Goal: Information Seeking & Learning: Learn about a topic

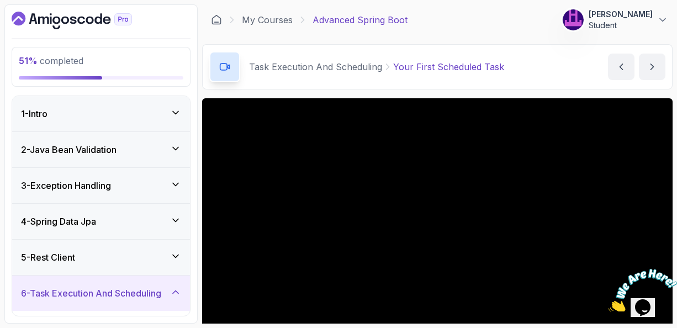
scroll to position [44, 0]
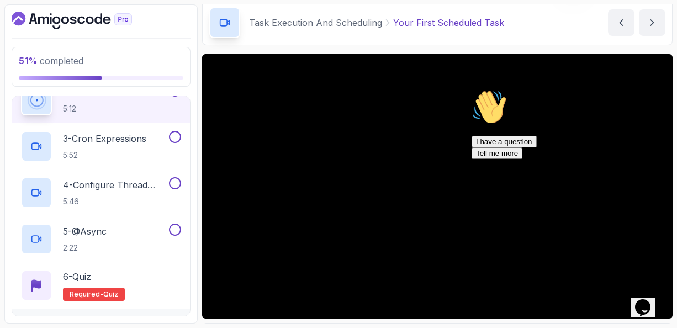
click at [472, 89] on icon "Chat attention grabber" at bounding box center [472, 89] width 0 height 0
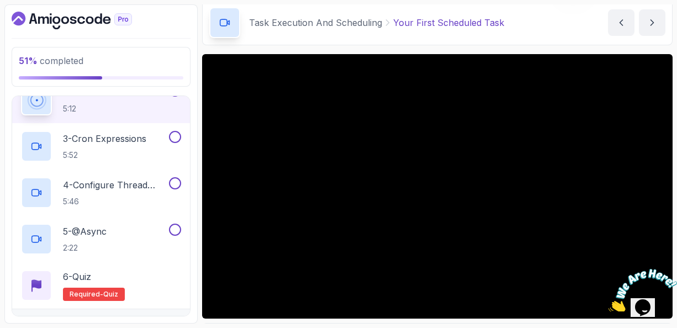
click at [150, 110] on p "5:12" at bounding box center [115, 108] width 104 height 11
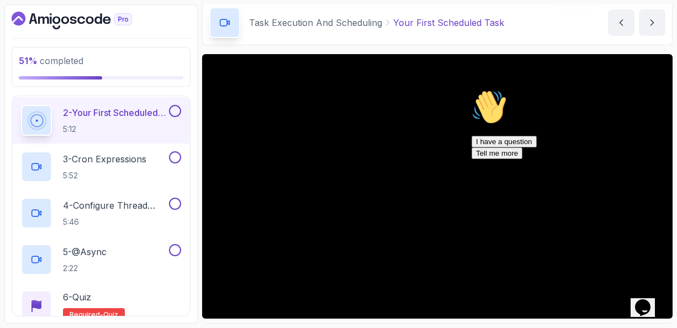
scroll to position [258, 0]
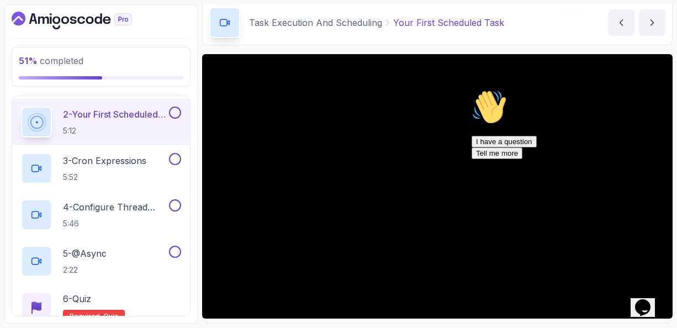
click at [472, 89] on icon "Chat attention grabber" at bounding box center [472, 89] width 0 height 0
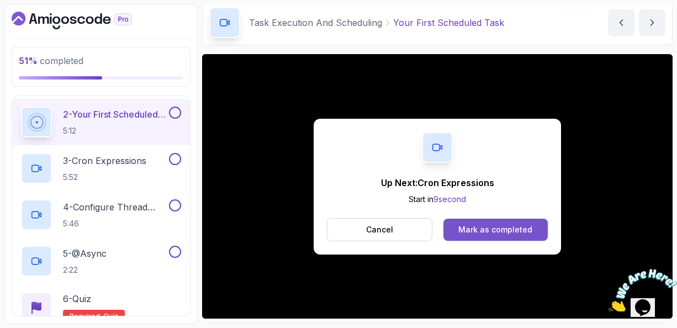
click at [469, 227] on div "Mark as completed" at bounding box center [495, 229] width 74 height 11
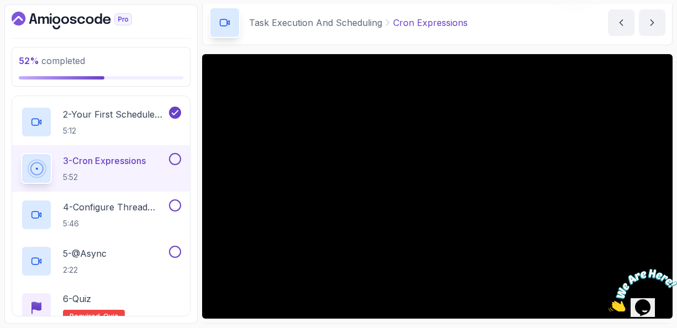
click at [114, 164] on p "3 - Cron Expressions" at bounding box center [104, 160] width 83 height 13
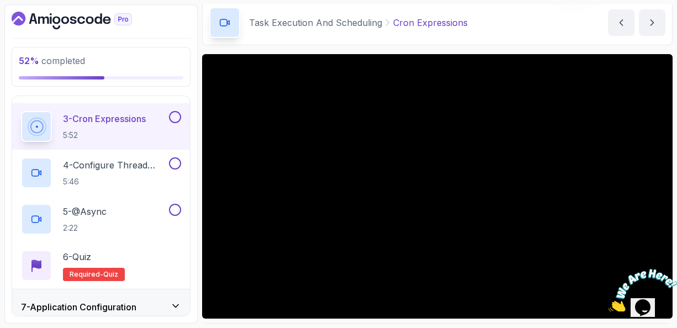
scroll to position [303, 0]
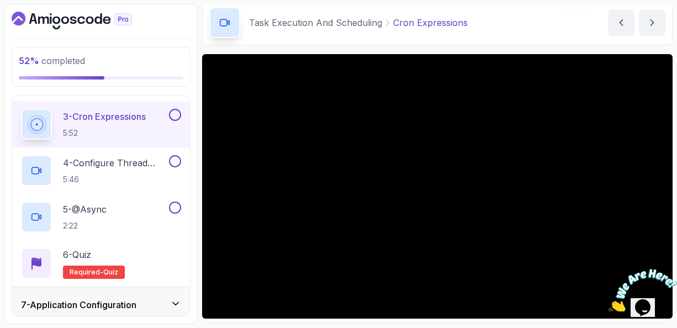
click at [129, 117] on p "3 - Cron Expressions" at bounding box center [104, 116] width 83 height 13
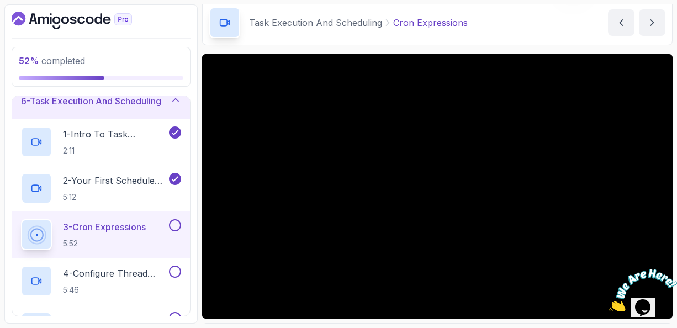
scroll to position [170, 0]
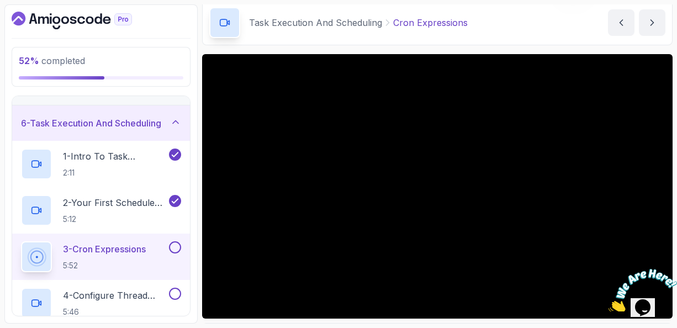
click at [176, 117] on icon at bounding box center [175, 122] width 11 height 11
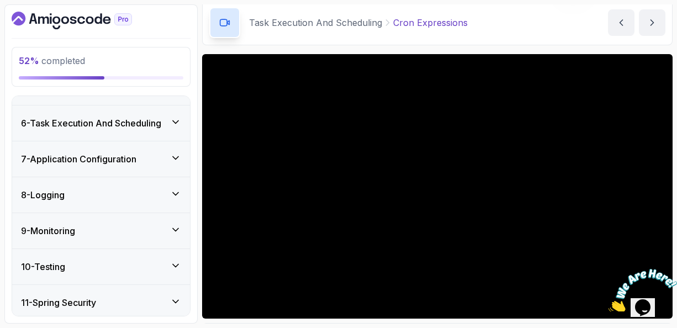
click at [178, 159] on icon at bounding box center [175, 157] width 11 height 11
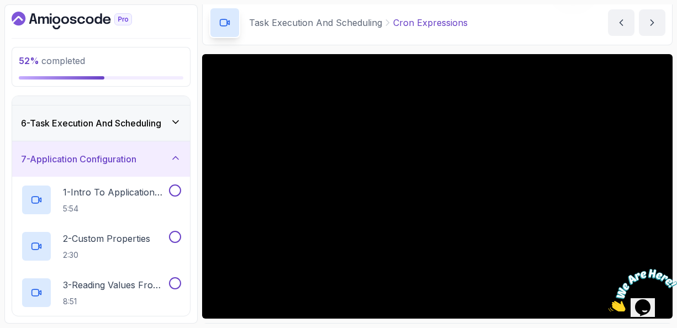
click at [112, 163] on h3 "7 - Application Configuration" at bounding box center [78, 158] width 115 height 13
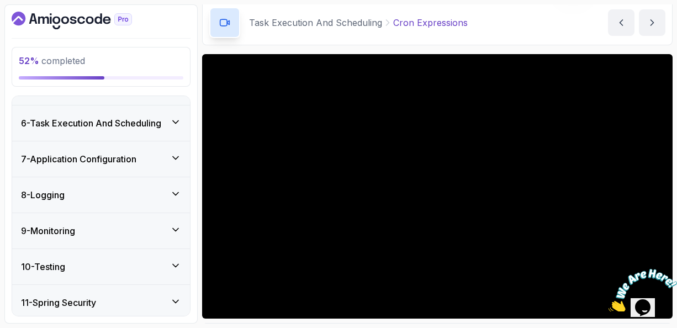
click at [112, 163] on h3 "7 - Application Configuration" at bounding box center [78, 158] width 115 height 13
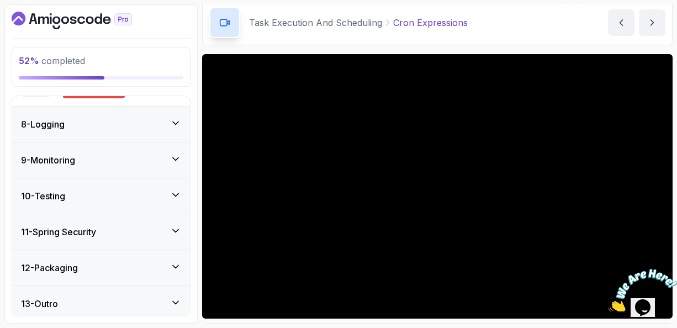
scroll to position [614, 0]
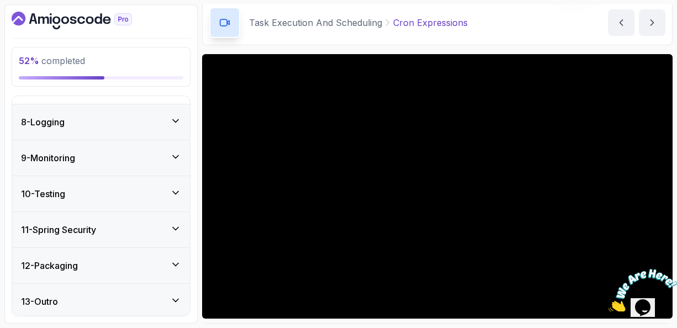
click at [174, 295] on icon at bounding box center [175, 300] width 11 height 11
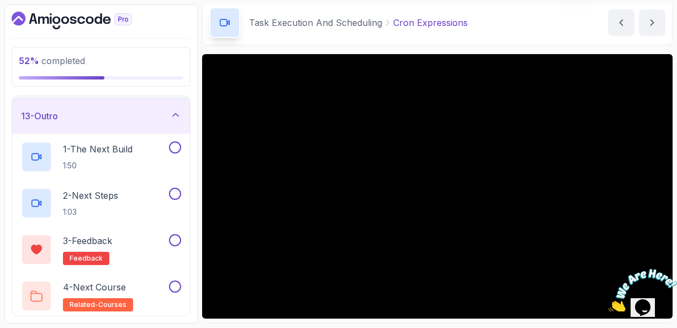
scroll to position [406, 0]
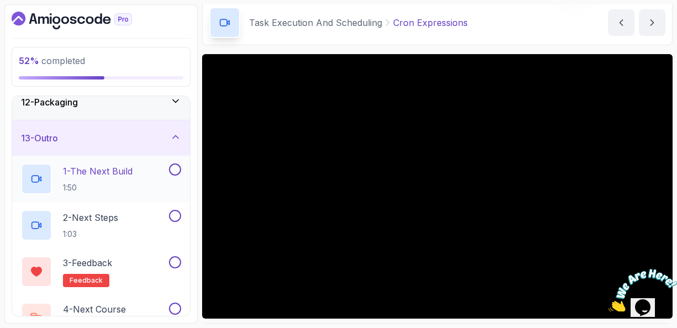
click at [105, 170] on p "1 - The Next Build" at bounding box center [98, 171] width 70 height 13
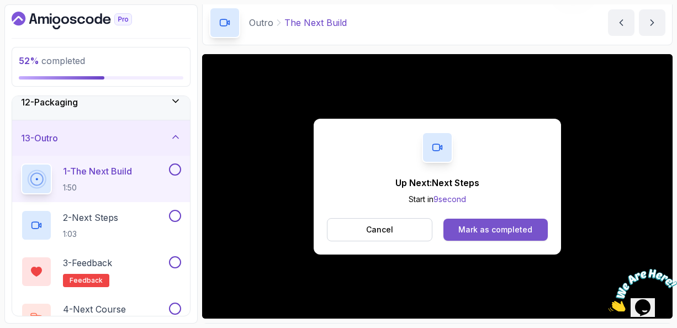
click at [488, 224] on div "Mark as completed" at bounding box center [495, 229] width 74 height 11
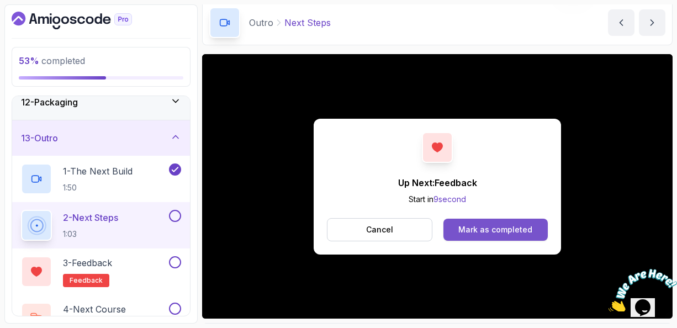
click at [477, 229] on div "Mark as completed" at bounding box center [495, 229] width 74 height 11
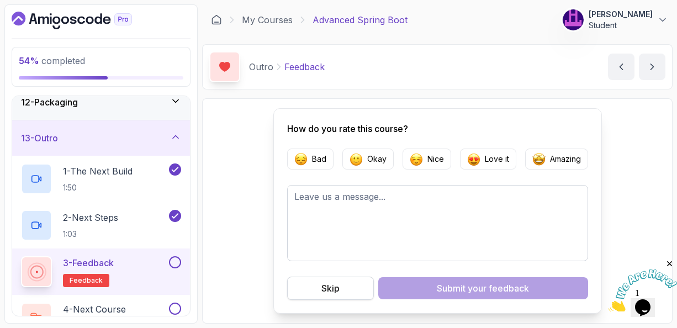
click at [335, 288] on div "Skip" at bounding box center [330, 288] width 18 height 13
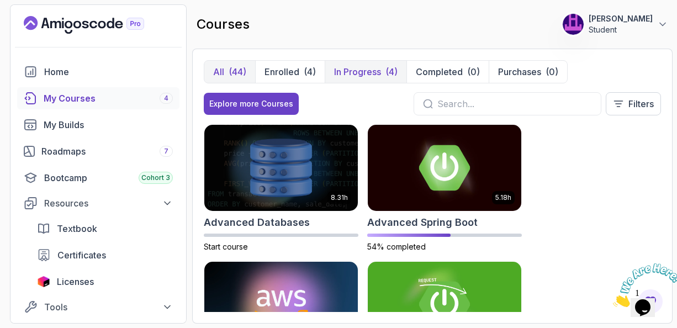
click at [360, 72] on p "In Progress" at bounding box center [357, 71] width 47 height 13
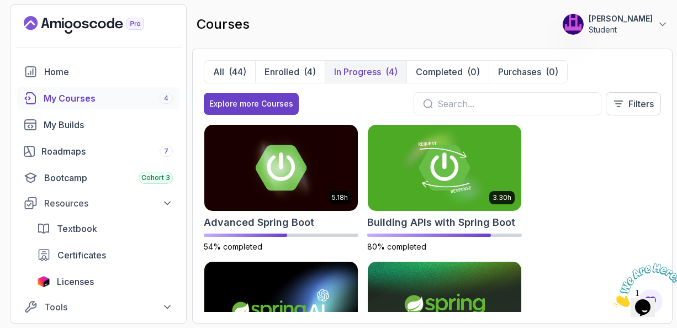
click at [595, 138] on div "5.18h Advanced Spring Boot 54% completed 3.30h Building APIs with Spring Boot 8…" at bounding box center [432, 218] width 457 height 188
click at [220, 68] on p "All" at bounding box center [218, 71] width 11 height 13
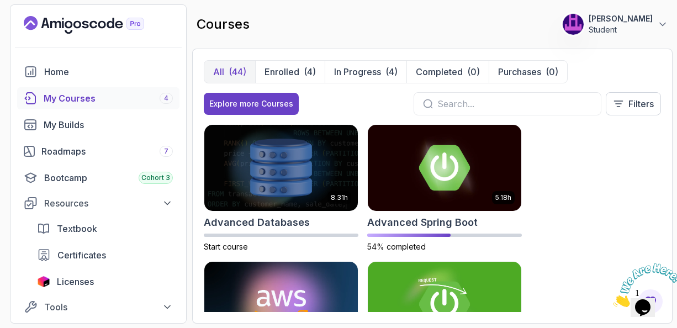
click at [576, 170] on div "8.31h Advanced Databases Start course 5.18h Advanced Spring Boot 54% completed …" at bounding box center [432, 218] width 457 height 188
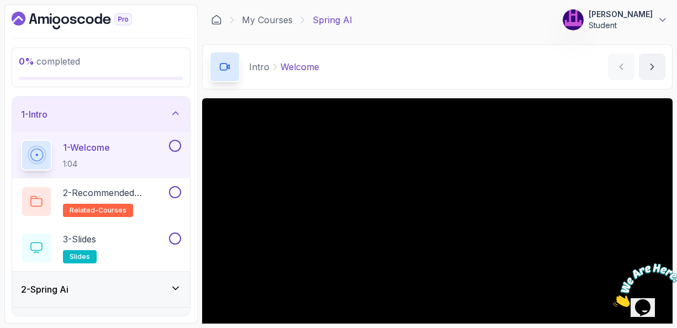
click at [80, 147] on p "1 - Welcome" at bounding box center [86, 147] width 47 height 13
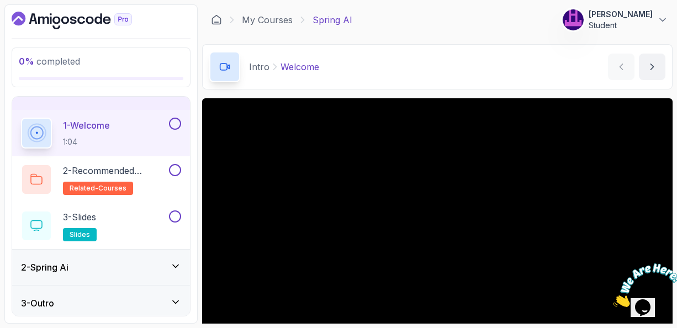
scroll to position [25, 0]
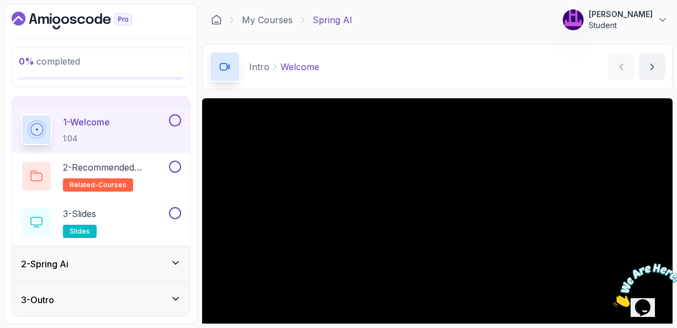
click at [172, 295] on icon at bounding box center [175, 298] width 11 height 11
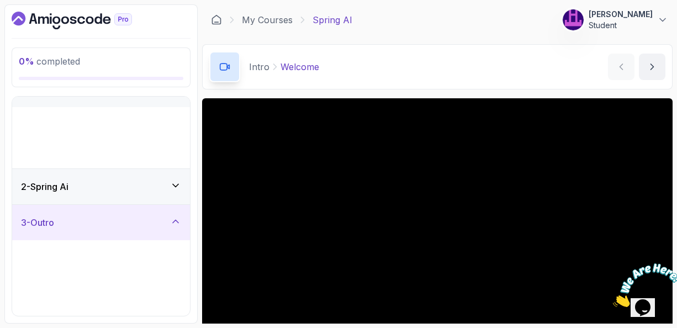
scroll to position [0, 0]
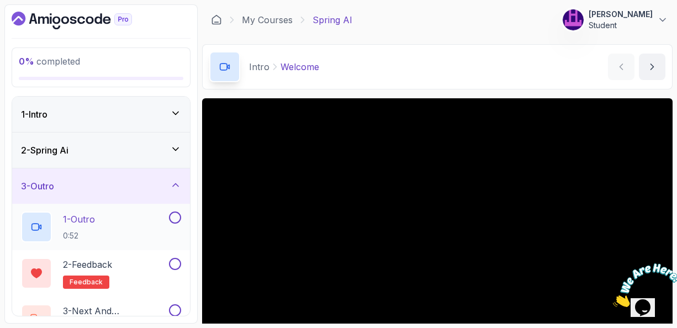
click at [85, 219] on p "1 - Outro" at bounding box center [79, 219] width 32 height 13
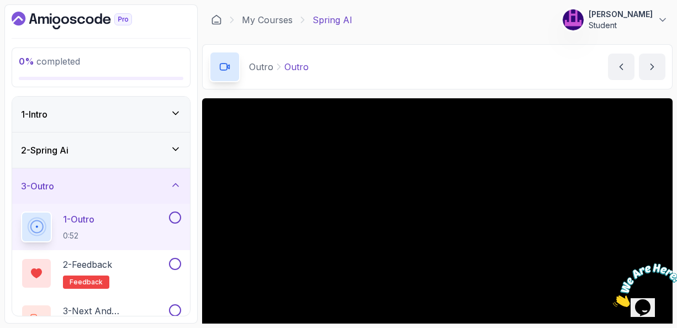
click at [175, 147] on icon at bounding box center [176, 148] width 6 height 3
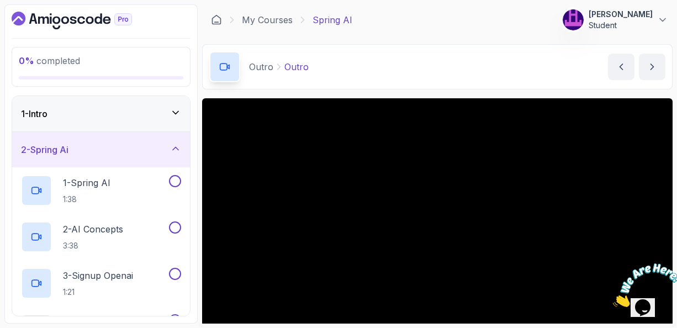
click at [175, 147] on icon at bounding box center [176, 148] width 6 height 3
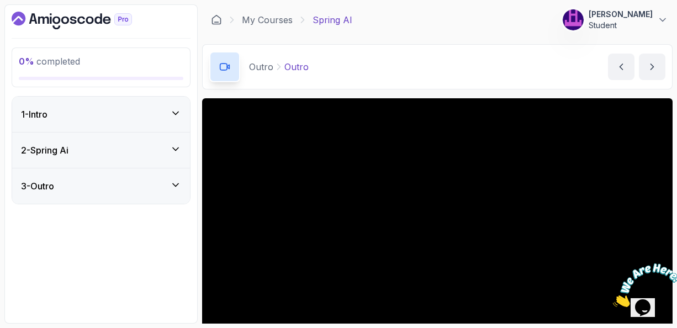
click at [179, 184] on icon at bounding box center [175, 184] width 11 height 11
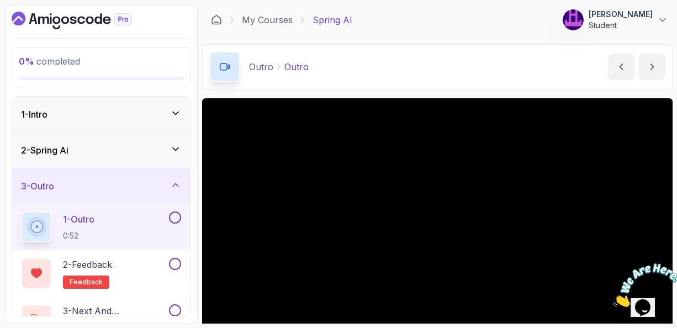
click at [110, 214] on div "1 - Outro 0:52" at bounding box center [94, 227] width 146 height 31
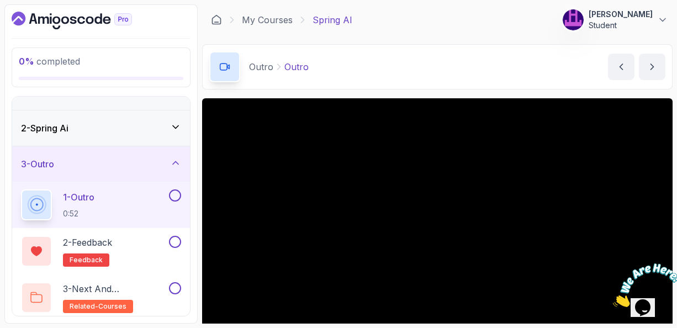
scroll to position [25, 0]
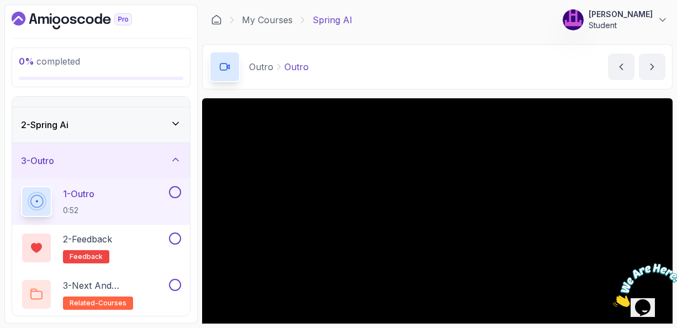
click at [469, 78] on div "Outro Outro Outro by nelson" at bounding box center [437, 66] width 471 height 45
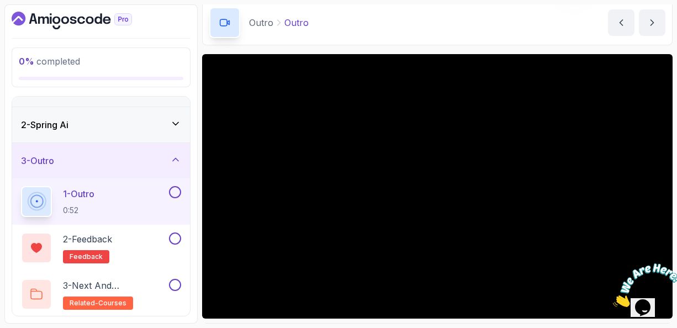
scroll to position [66, 0]
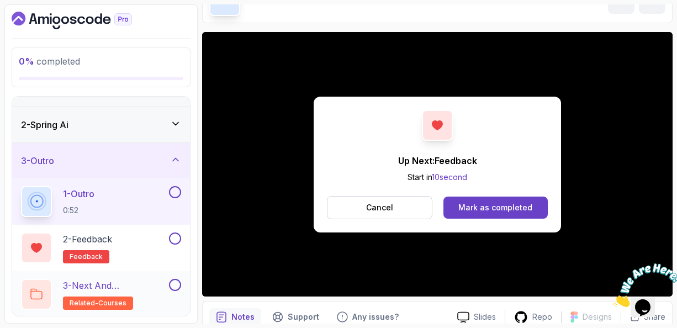
click at [117, 283] on p "3 - Next and Recommended Courses" at bounding box center [115, 285] width 104 height 13
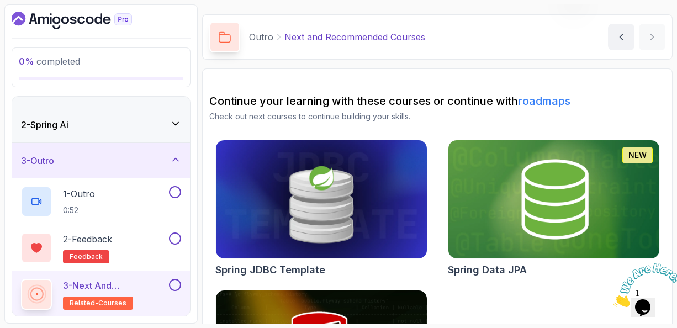
scroll to position [66, 0]
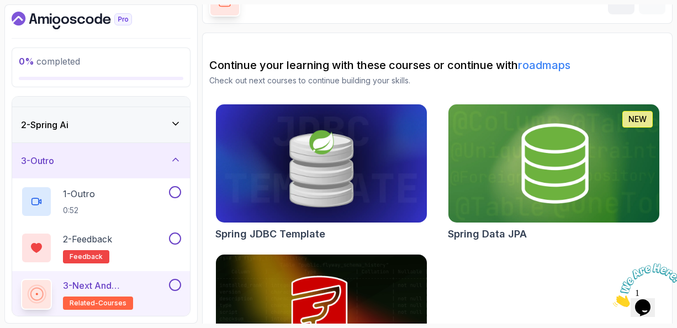
click at [495, 263] on div "Spring JDBC Template NEW Spring Data JPA Flyway and Spring Boot" at bounding box center [437, 250] width 456 height 292
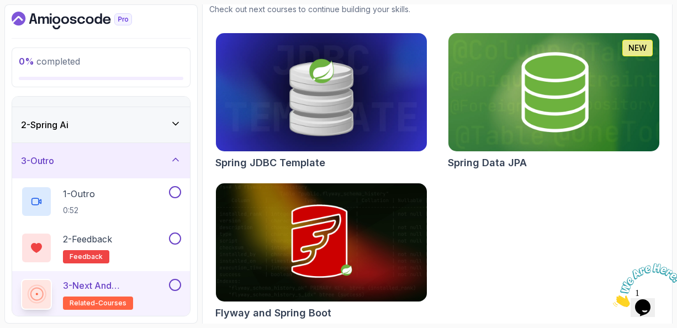
scroll to position [144, 0]
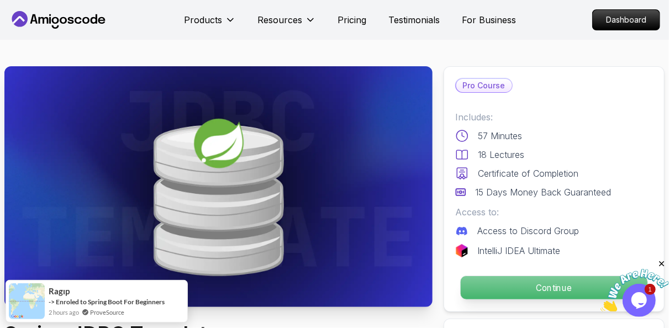
click at [533, 288] on p "Continue" at bounding box center [554, 287] width 187 height 23
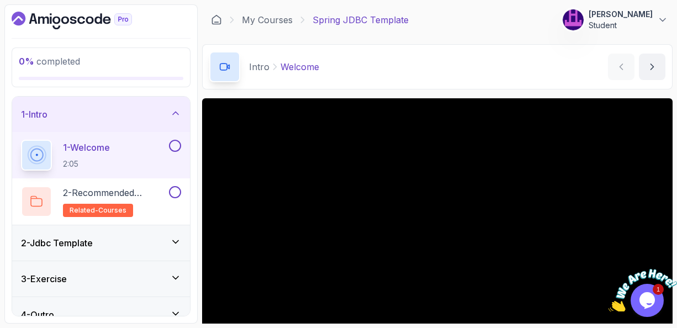
click at [461, 79] on div "Intro Welcome Welcome by [PERSON_NAME]" at bounding box center [437, 66] width 471 height 45
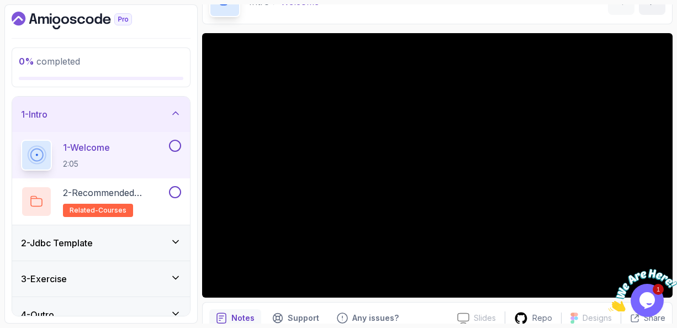
scroll to position [66, 0]
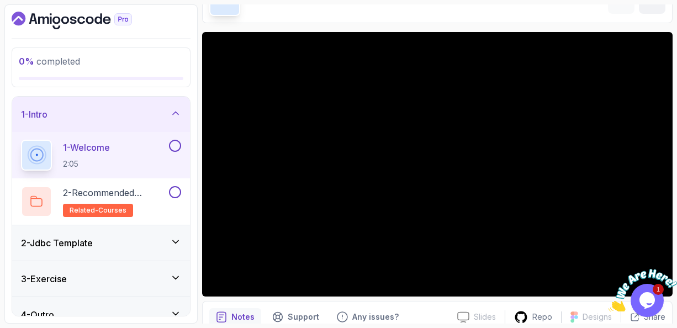
click at [175, 238] on icon at bounding box center [175, 241] width 11 height 11
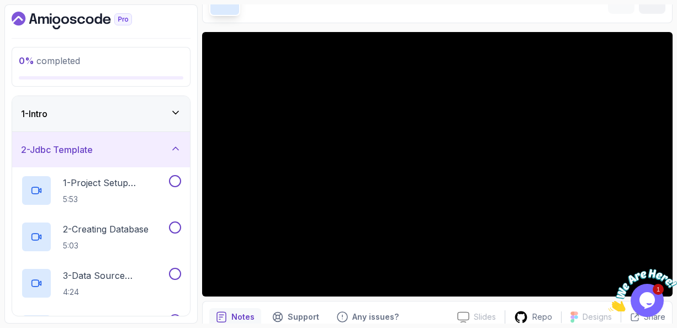
click at [118, 149] on div "2 - Jdbc Template" at bounding box center [101, 149] width 160 height 13
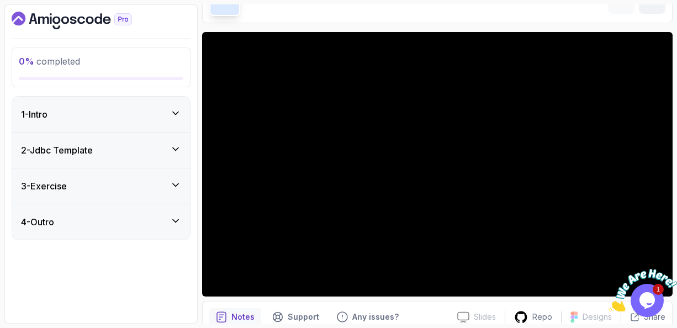
click at [118, 149] on div "2 - Jdbc Template" at bounding box center [101, 150] width 160 height 13
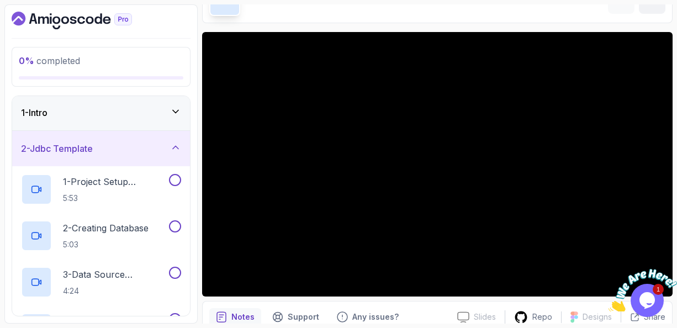
scroll to position [0, 0]
click at [175, 147] on icon at bounding box center [176, 148] width 6 height 3
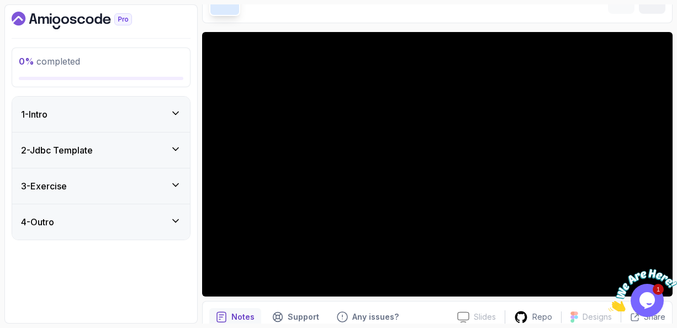
click at [178, 185] on icon at bounding box center [175, 184] width 11 height 11
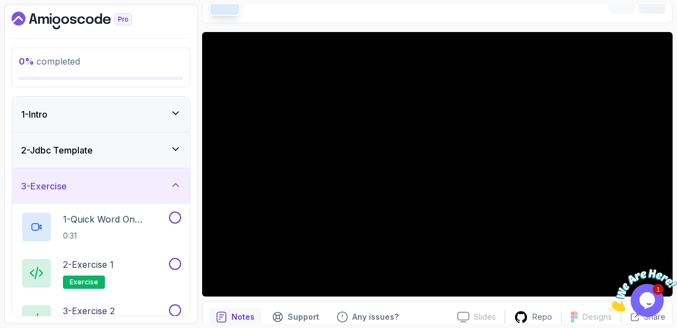
click at [129, 186] on div "3 - Exercise" at bounding box center [101, 185] width 160 height 13
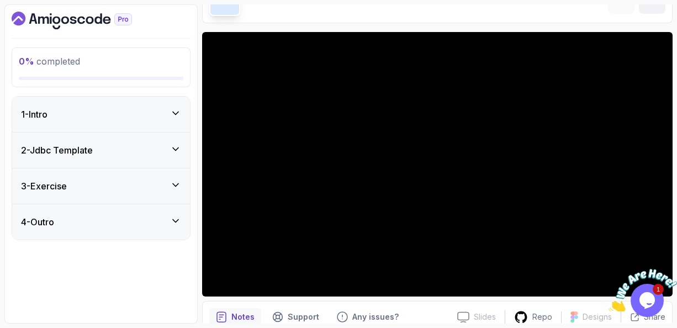
click at [129, 186] on div "3 - Exercise" at bounding box center [101, 185] width 160 height 13
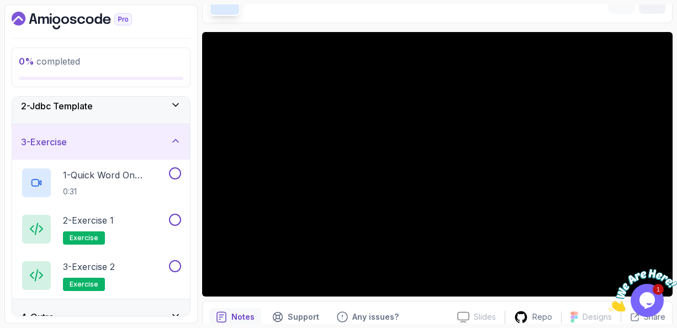
scroll to position [61, 0]
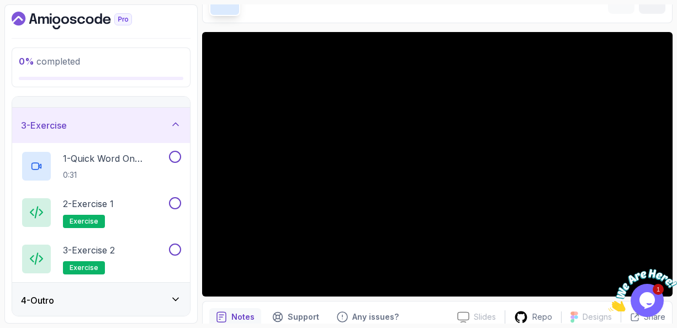
click at [175, 124] on icon at bounding box center [175, 124] width 11 height 11
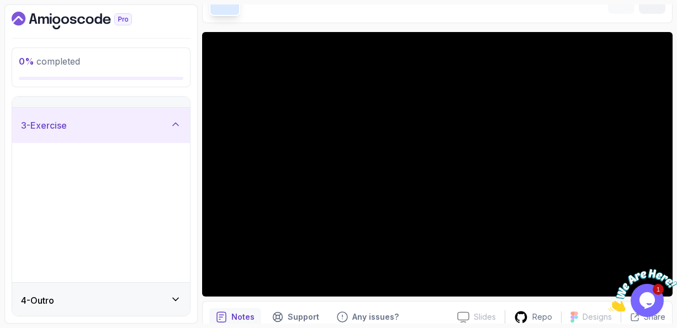
scroll to position [0, 0]
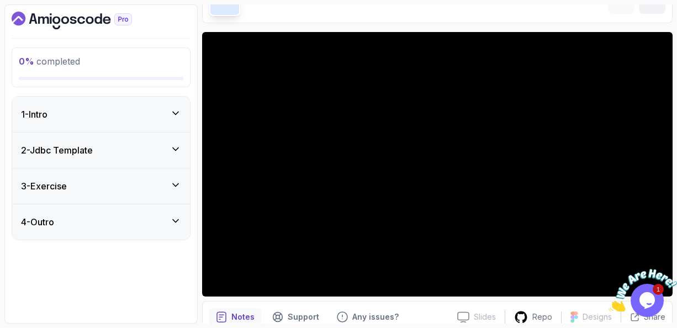
click at [175, 220] on icon at bounding box center [176, 221] width 6 height 3
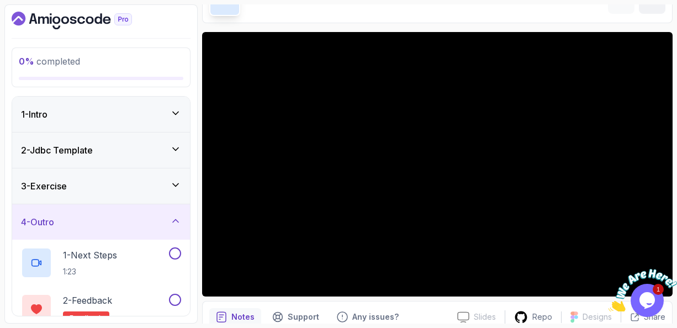
click at [125, 224] on div "4 - Outro" at bounding box center [101, 221] width 160 height 13
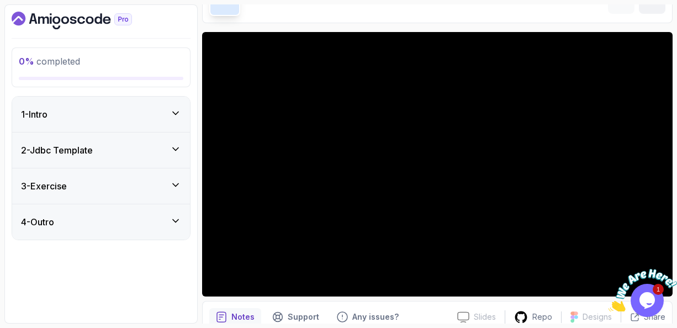
click at [125, 224] on div "4 - Outro" at bounding box center [101, 221] width 160 height 13
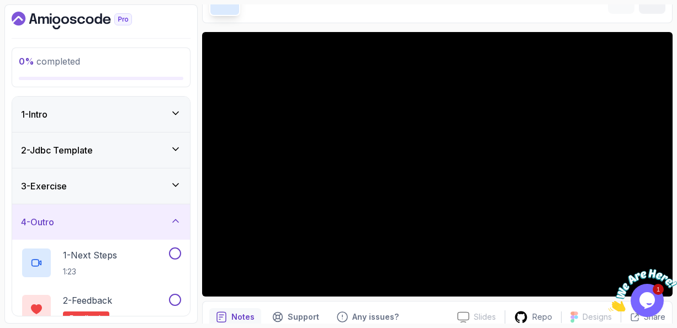
click at [174, 223] on icon at bounding box center [175, 220] width 11 height 11
